Goal: Task Accomplishment & Management: Manage account settings

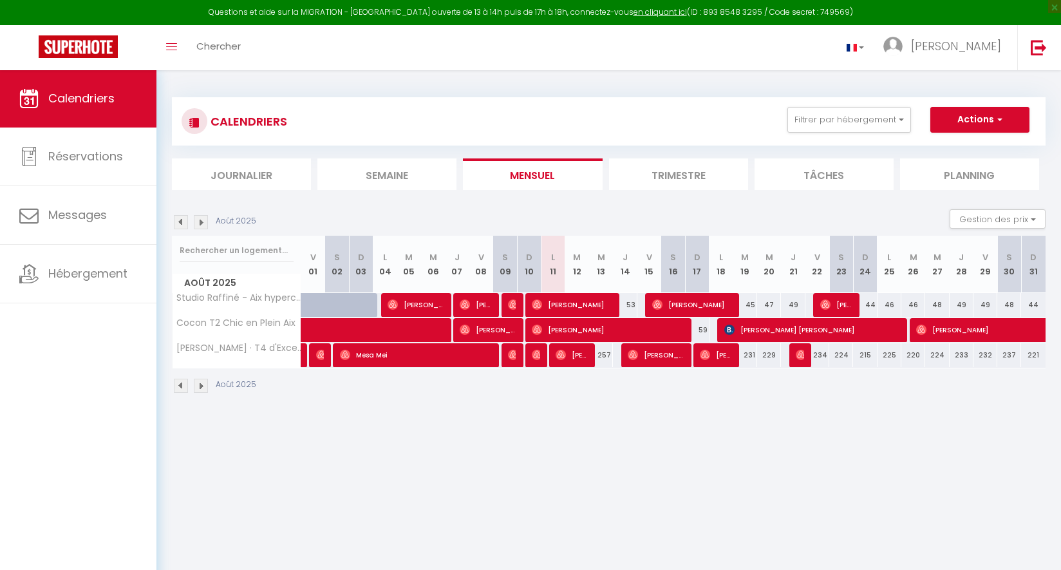
click at [632, 66] on div "Toggle menubar Chercher BUTTON [PERSON_NAME] Paramètres" at bounding box center [572, 47] width 958 height 45
click at [1043, 52] on img at bounding box center [1038, 47] width 16 height 16
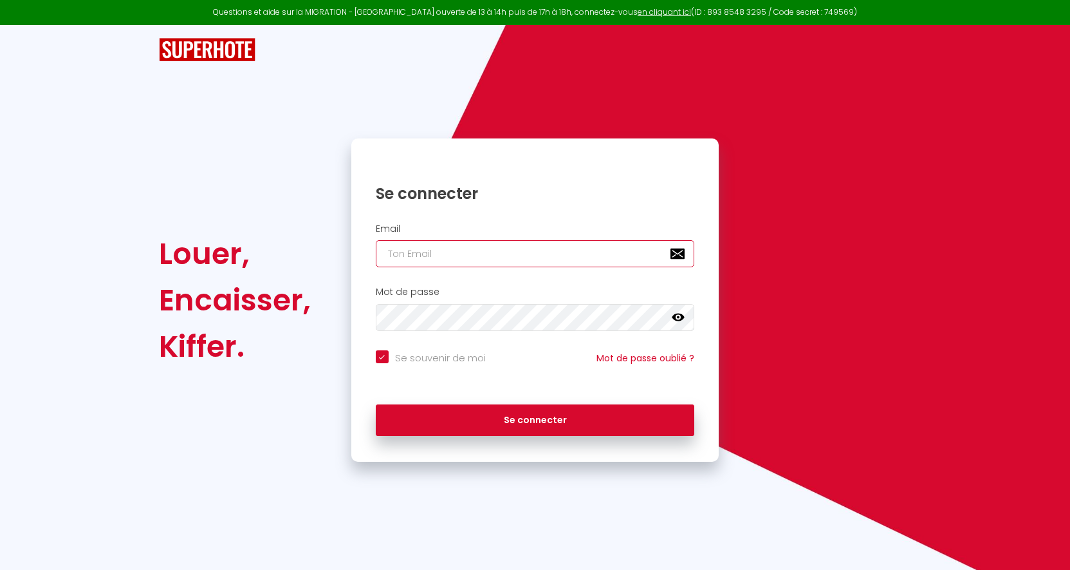
type input "[DOMAIN_NAME][EMAIL_ADDRESS][DOMAIN_NAME]"
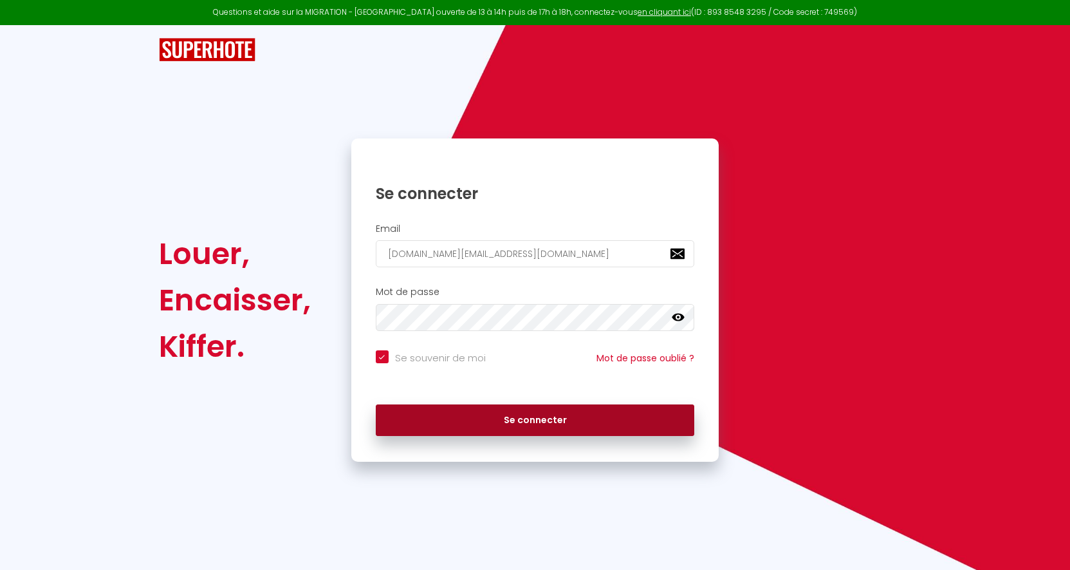
click at [506, 409] on button "Se connecter" at bounding box center [535, 420] width 319 height 32
checkbox input "true"
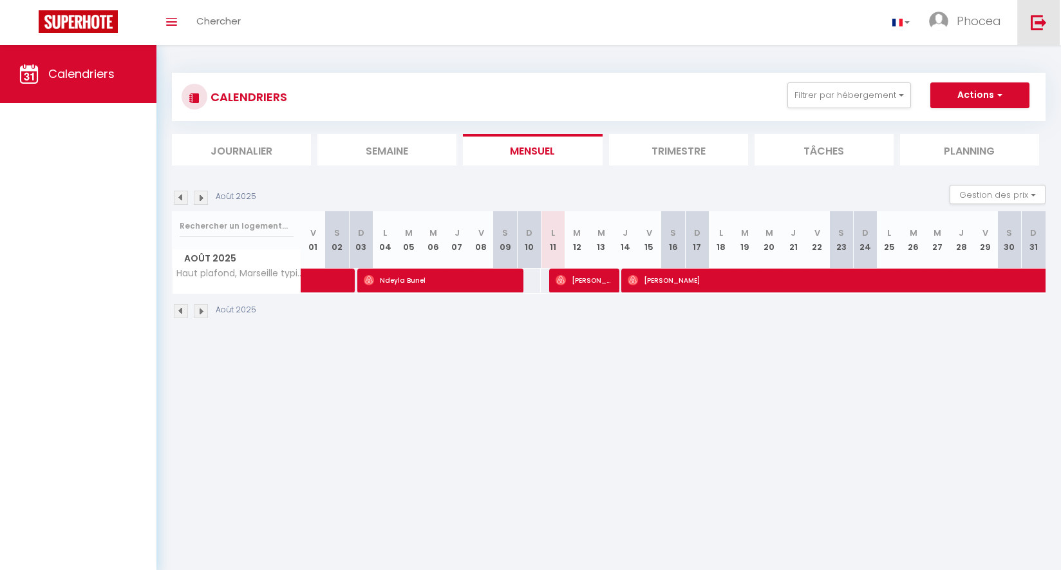
click at [1048, 16] on link at bounding box center [1038, 22] width 42 height 45
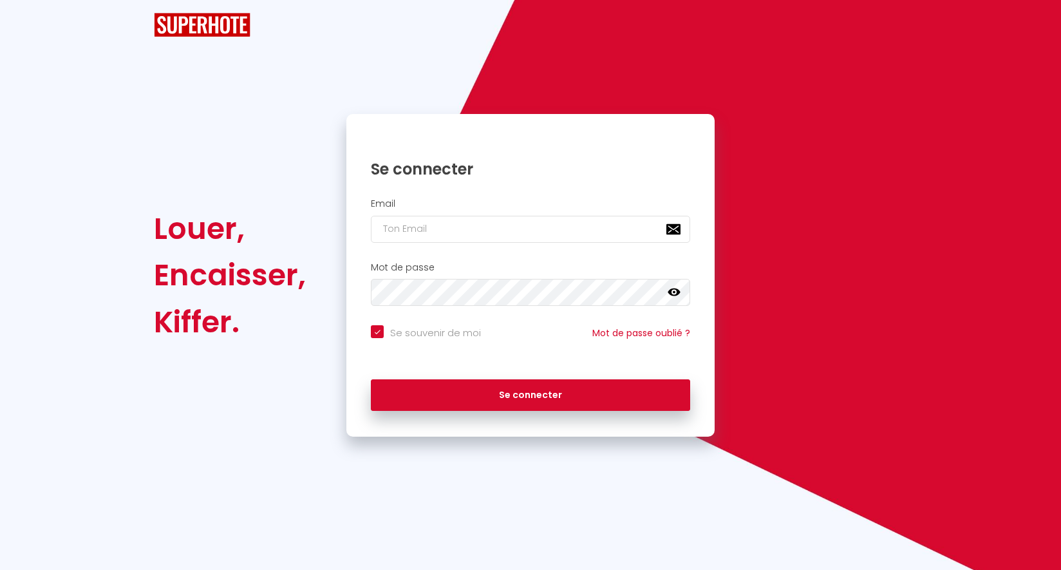
checkbox input "true"
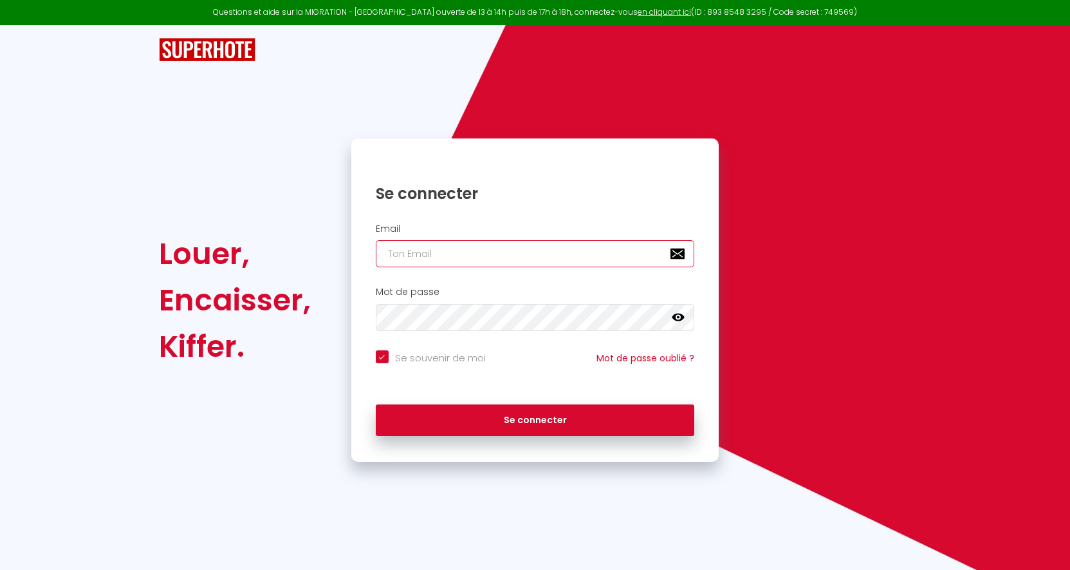
type input "[EMAIL_ADDRESS][DOMAIN_NAME]"
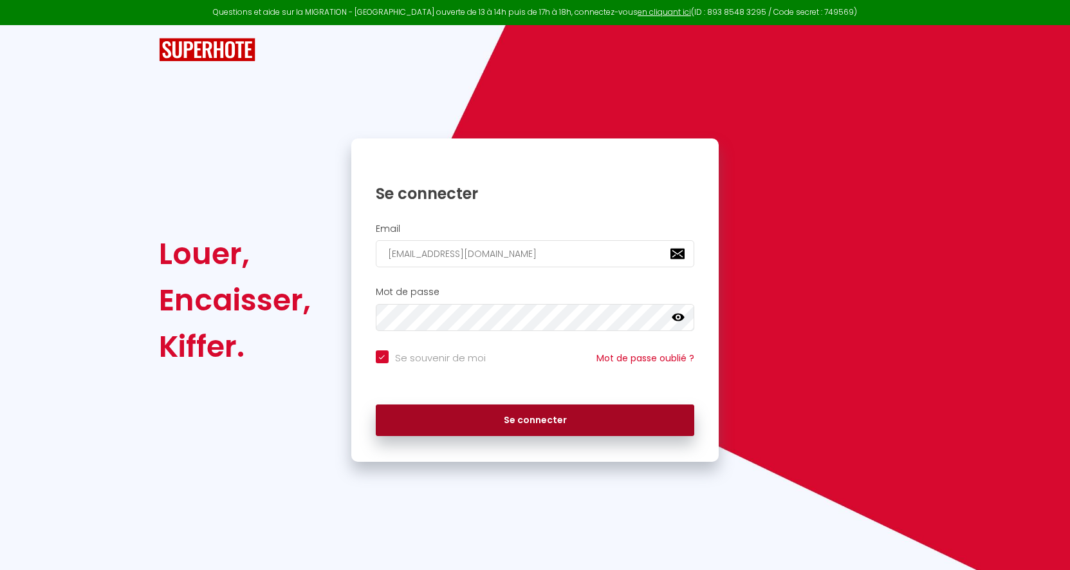
click at [469, 420] on button "Se connecter" at bounding box center [535, 420] width 319 height 32
checkbox input "true"
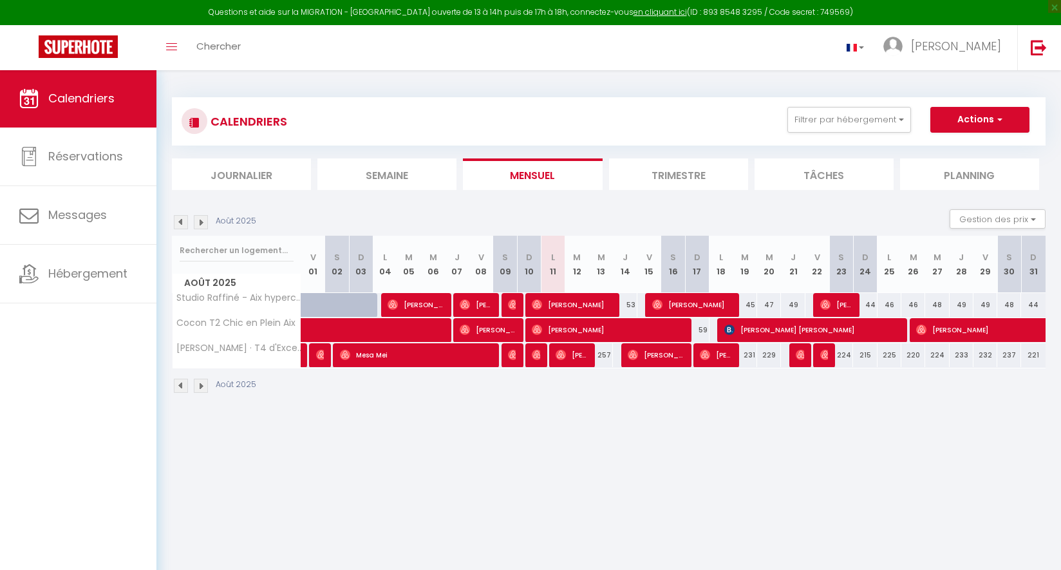
click at [570, 363] on span "[PERSON_NAME]" at bounding box center [571, 354] width 32 height 24
select select "OK"
select select "0"
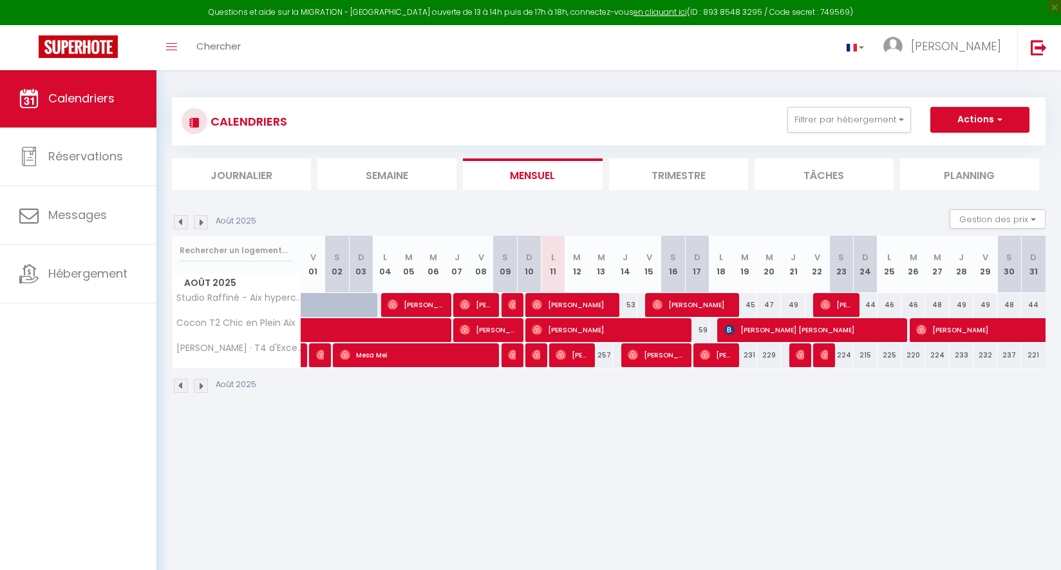
select select "1"
select select
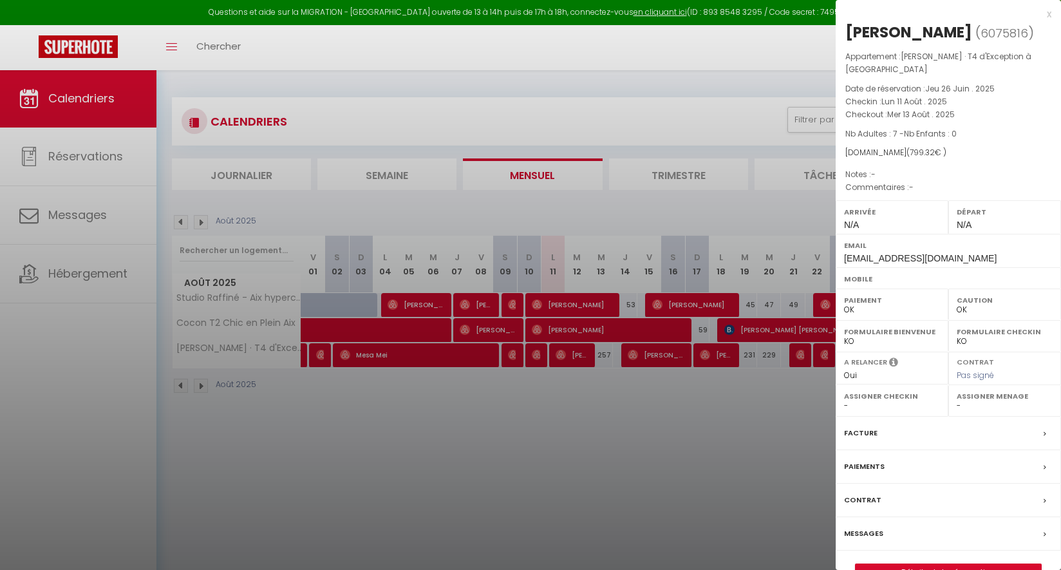
click at [644, 445] on div at bounding box center [530, 285] width 1061 height 570
